Goal: Task Accomplishment & Management: Use online tool/utility

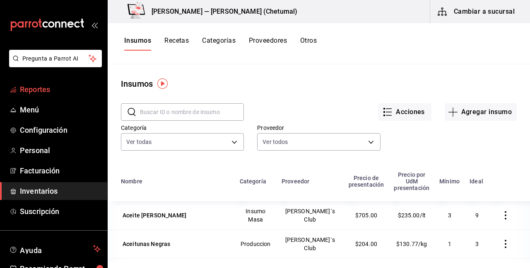
click at [34, 89] on span "Reportes" at bounding box center [60, 89] width 81 height 11
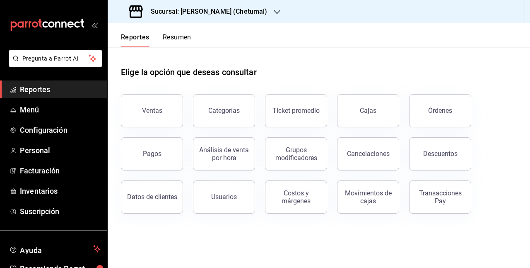
click at [419, 113] on button "Órdenes" at bounding box center [440, 110] width 62 height 33
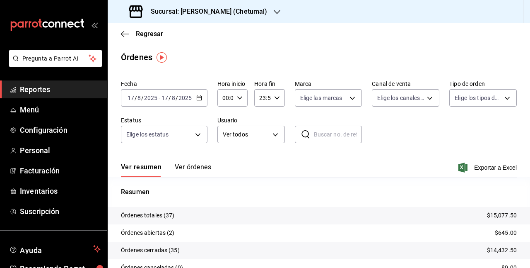
click at [201, 172] on button "Ver órdenes" at bounding box center [193, 170] width 36 height 14
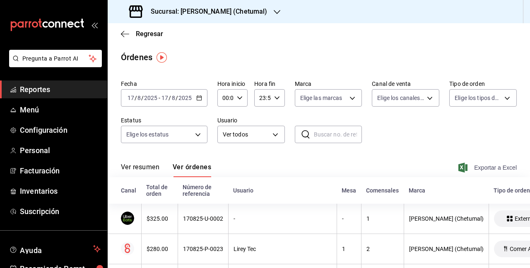
click at [481, 168] on span "Exportar a Excel" at bounding box center [488, 167] width 57 height 10
click at [200, 99] on icon "button" at bounding box center [199, 98] width 6 height 6
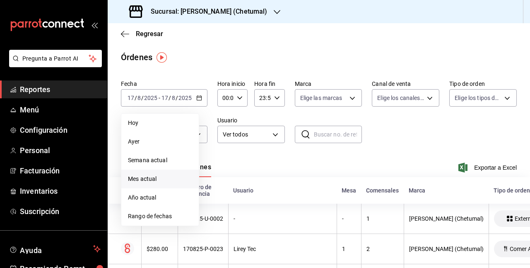
click at [167, 174] on span "Mes actual" at bounding box center [160, 178] width 64 height 9
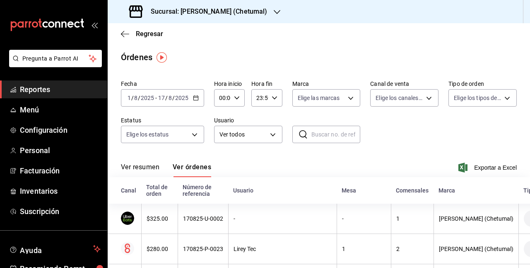
click at [495, 171] on span "Exportar a Excel" at bounding box center [488, 167] width 57 height 10
click at [449, 0] on div "Sucursal: [PERSON_NAME] (Chetumal)" at bounding box center [319, 11] width 423 height 23
